Goal: Browse casually

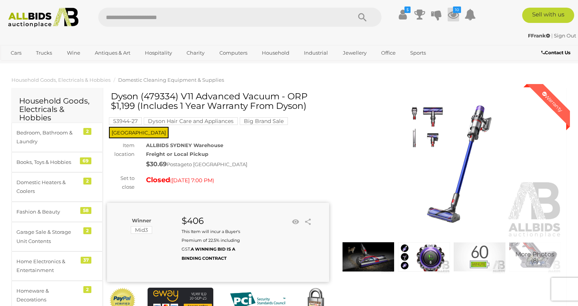
click at [450, 16] on icon at bounding box center [452, 15] width 11 height 14
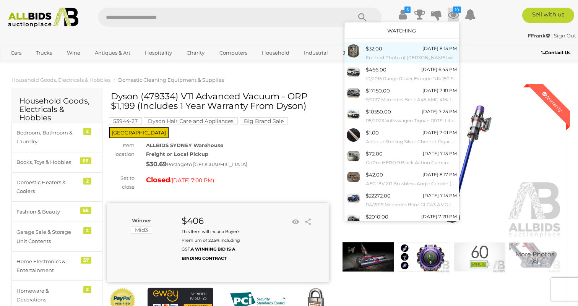
click at [426, 55] on small "Framed Photo of TIGER WOODS with Signature, 81 X 66 Cm (frame)" at bounding box center [411, 57] width 91 height 8
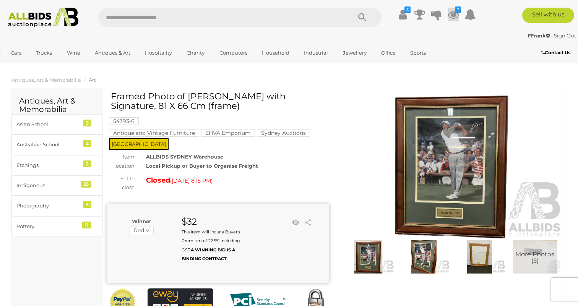
click at [454, 14] on icon at bounding box center [452, 15] width 11 height 14
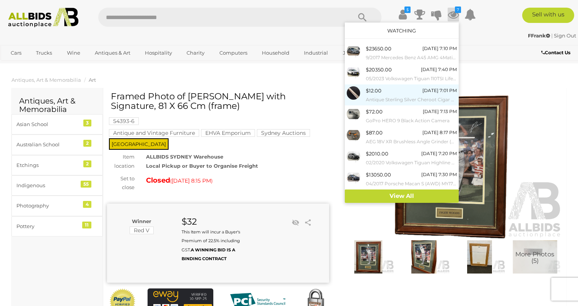
click at [431, 89] on div "[DATE] 7:01 PM" at bounding box center [439, 90] width 34 height 8
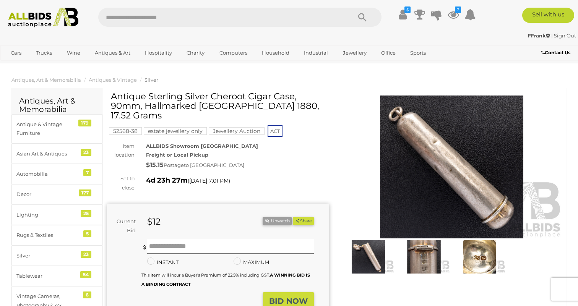
click at [428, 254] on img at bounding box center [424, 256] width 52 height 33
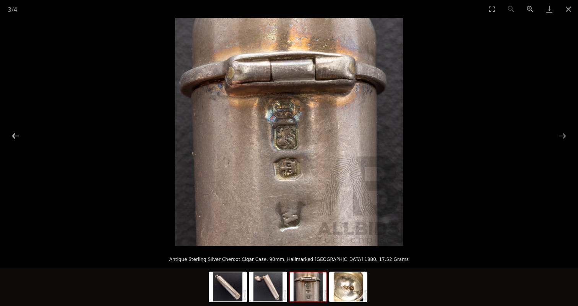
click at [14, 133] on button "Previous slide" at bounding box center [16, 135] width 16 height 15
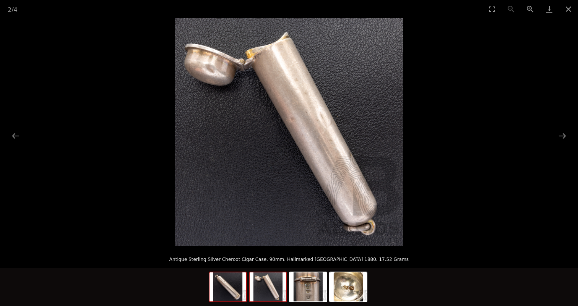
click at [238, 279] on img at bounding box center [227, 286] width 37 height 29
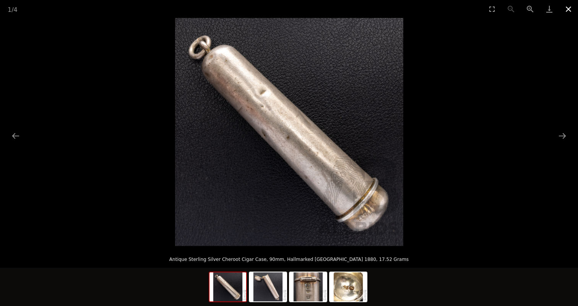
click at [570, 11] on button "Close gallery" at bounding box center [568, 9] width 19 height 18
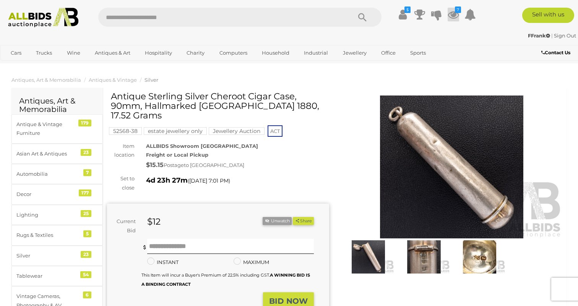
click at [458, 15] on icon at bounding box center [452, 15] width 11 height 14
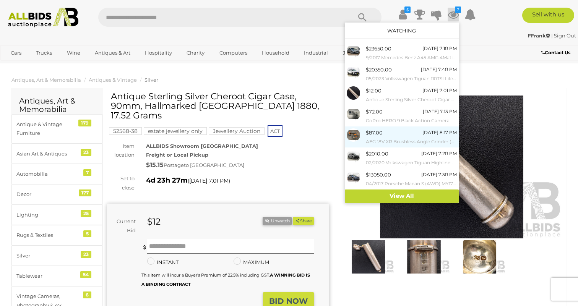
click at [419, 138] on small "AEG 18V XR Brushless Angle Grinder (MMS18SBL) Skinn Only and 18V 2Ah Battery - …" at bounding box center [411, 142] width 91 height 8
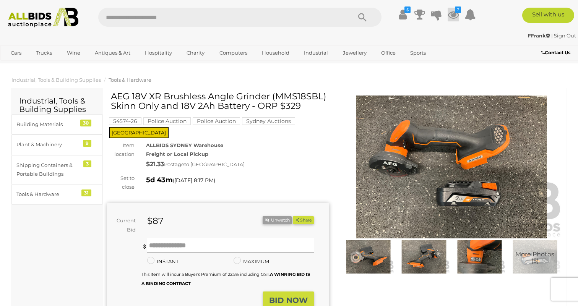
click at [454, 13] on icon at bounding box center [452, 15] width 11 height 14
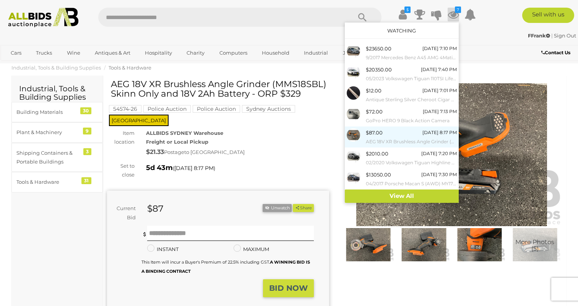
scroll to position [15, 0]
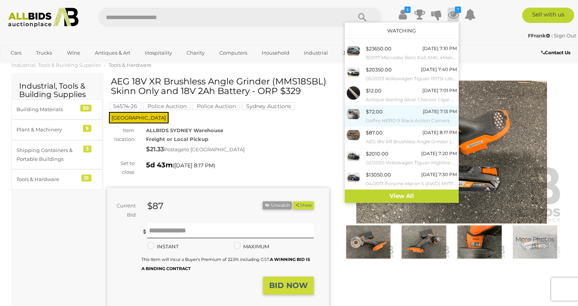
click at [419, 115] on div "$72.00 Tuesday 7:13 PM GoPro HERO 9 Black Action Camera" at bounding box center [411, 115] width 91 height 17
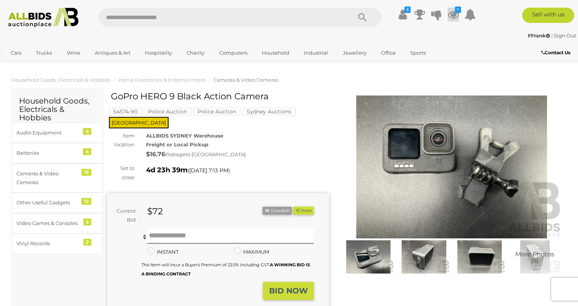
click at [452, 11] on icon at bounding box center [452, 15] width 11 height 14
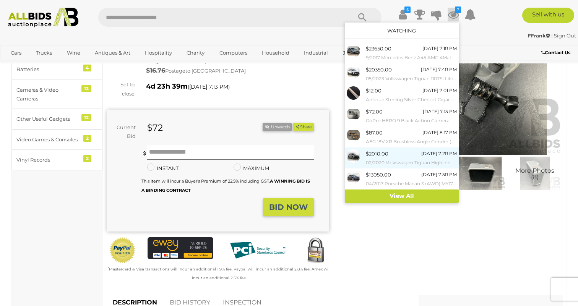
scroll to position [88, 0]
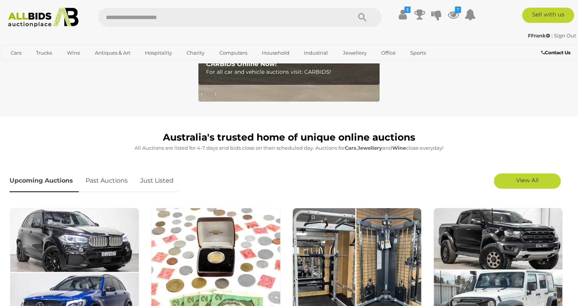
scroll to position [314, 0]
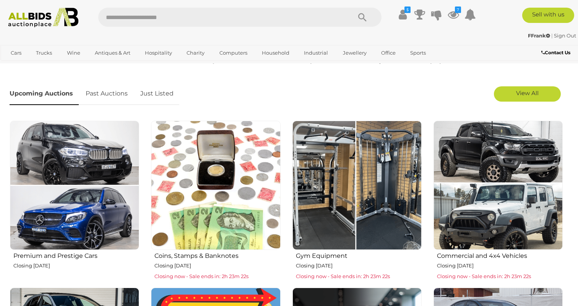
click at [519, 146] on img at bounding box center [497, 185] width 129 height 129
